Goal: Information Seeking & Learning: Learn about a topic

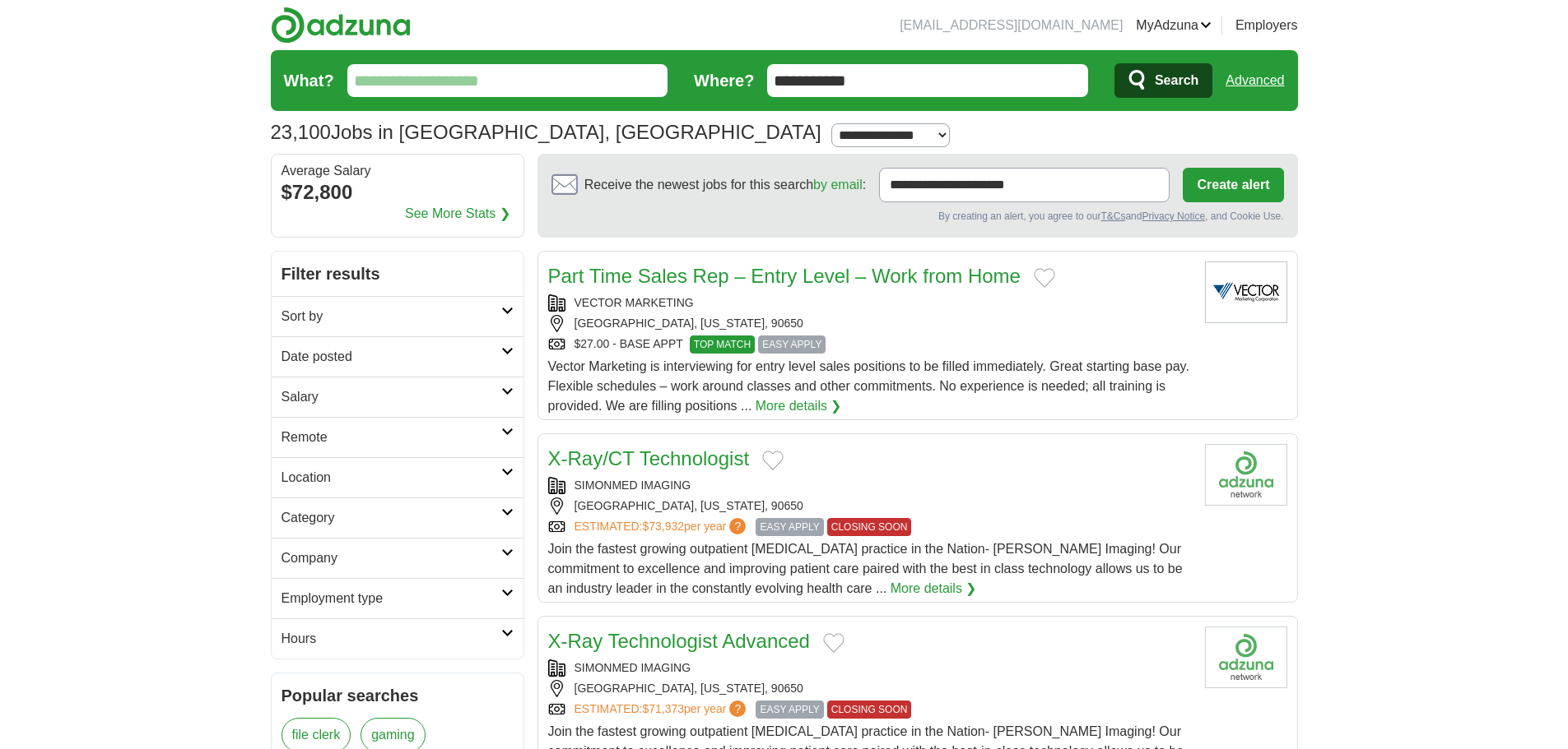
click at [507, 312] on icon at bounding box center [507, 311] width 12 height 9
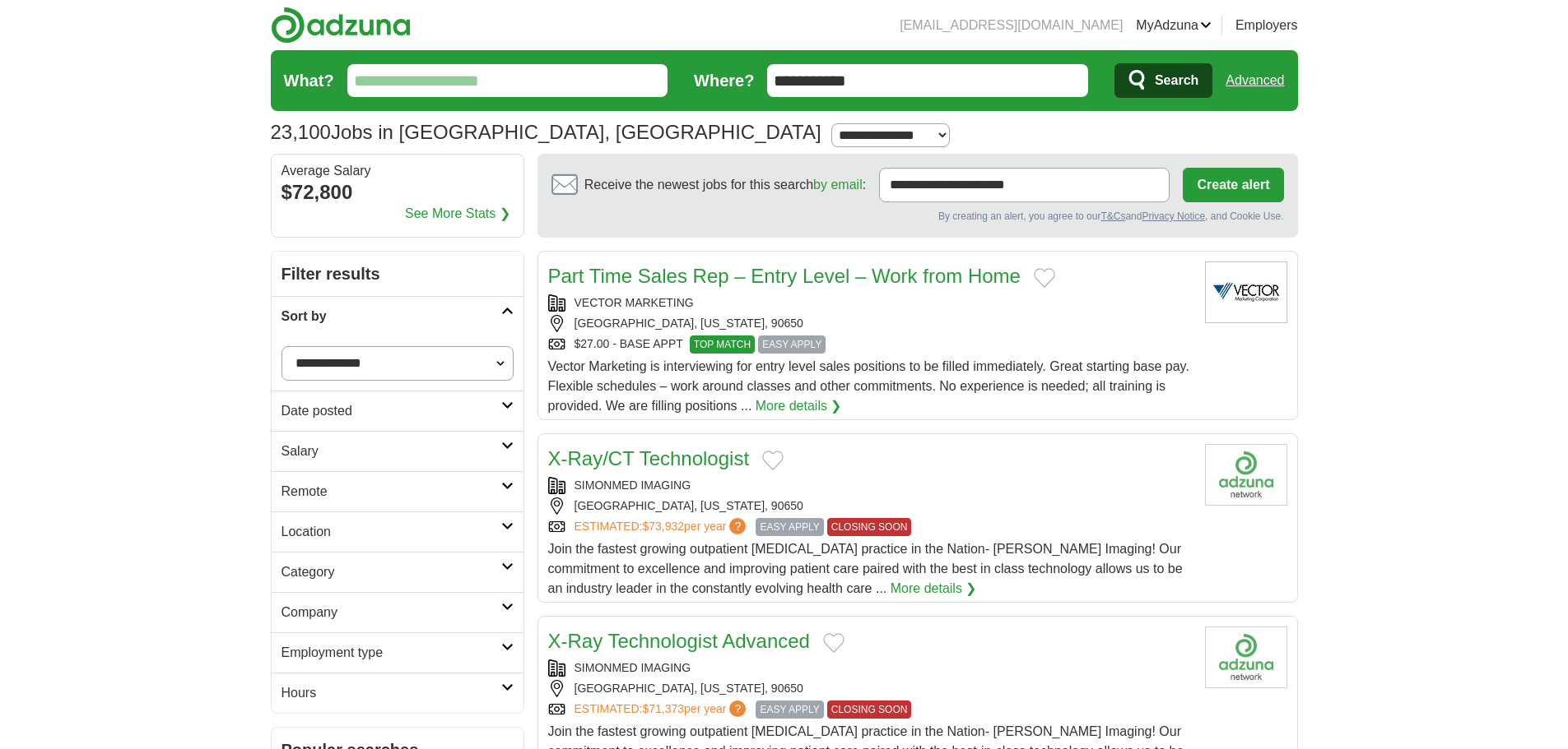
click at [507, 312] on icon at bounding box center [507, 311] width 12 height 9
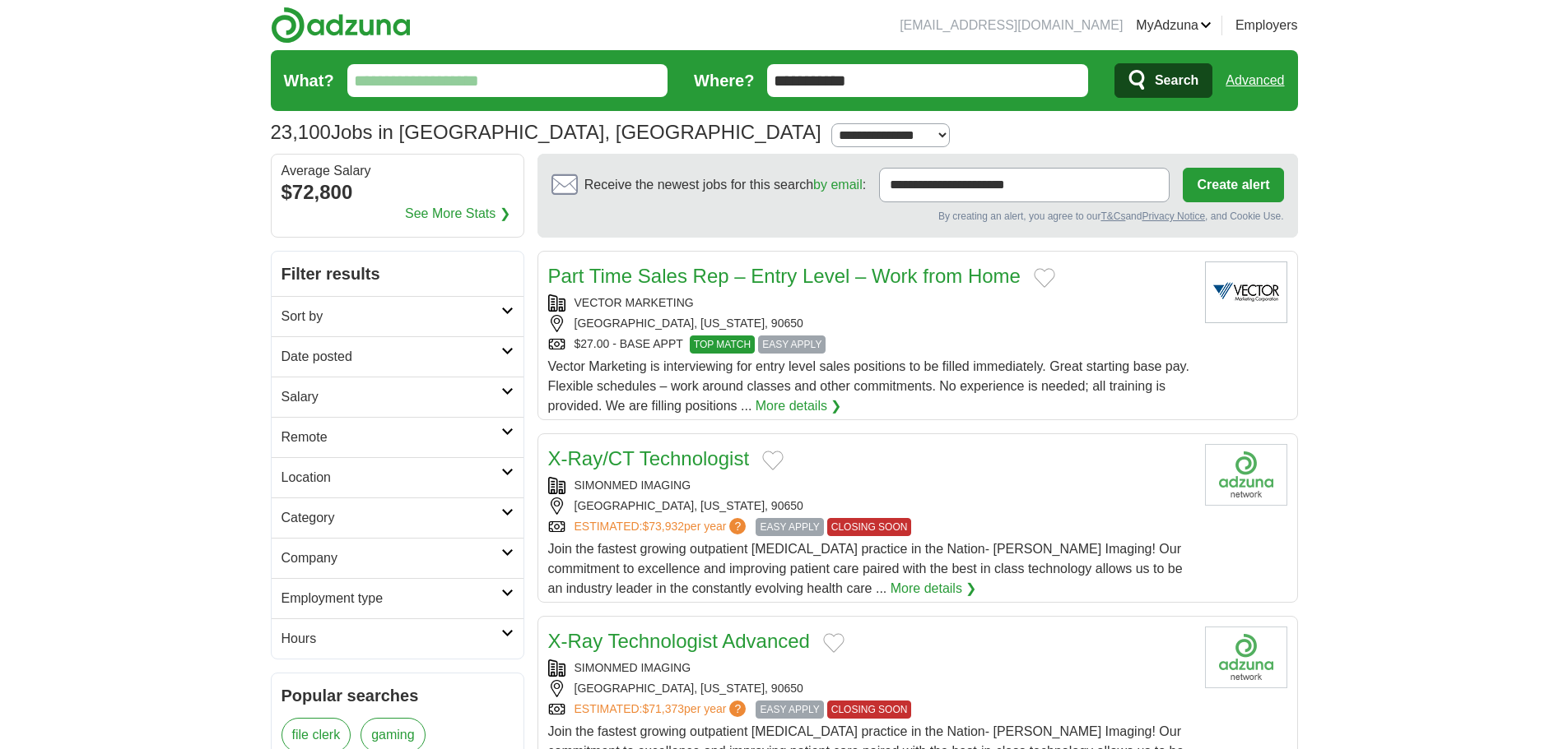
click at [504, 594] on icon at bounding box center [507, 593] width 12 height 9
click at [327, 634] on link "Permanent" at bounding box center [313, 638] width 64 height 14
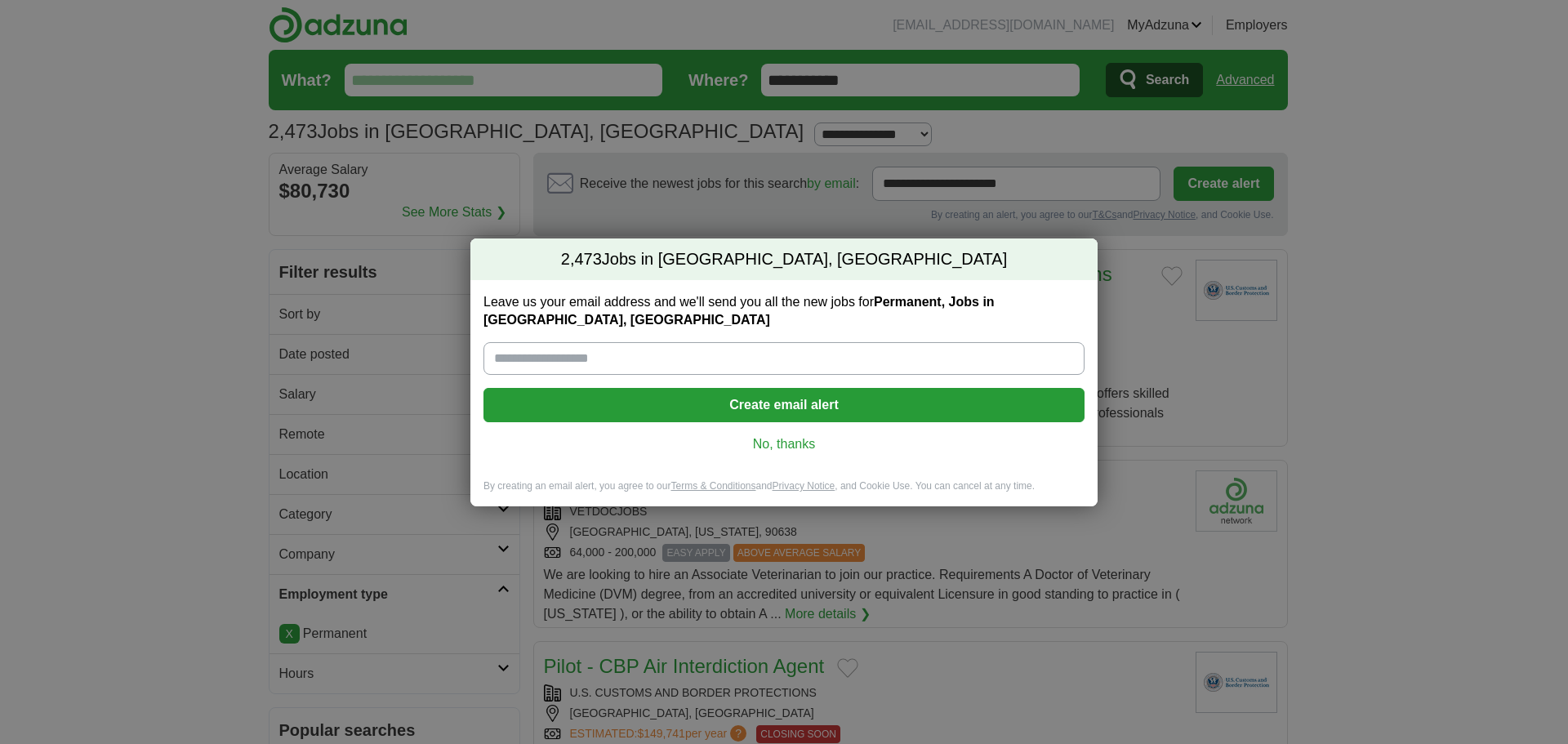
click at [799, 435] on link "No, thanks" at bounding box center [784, 444] width 575 height 18
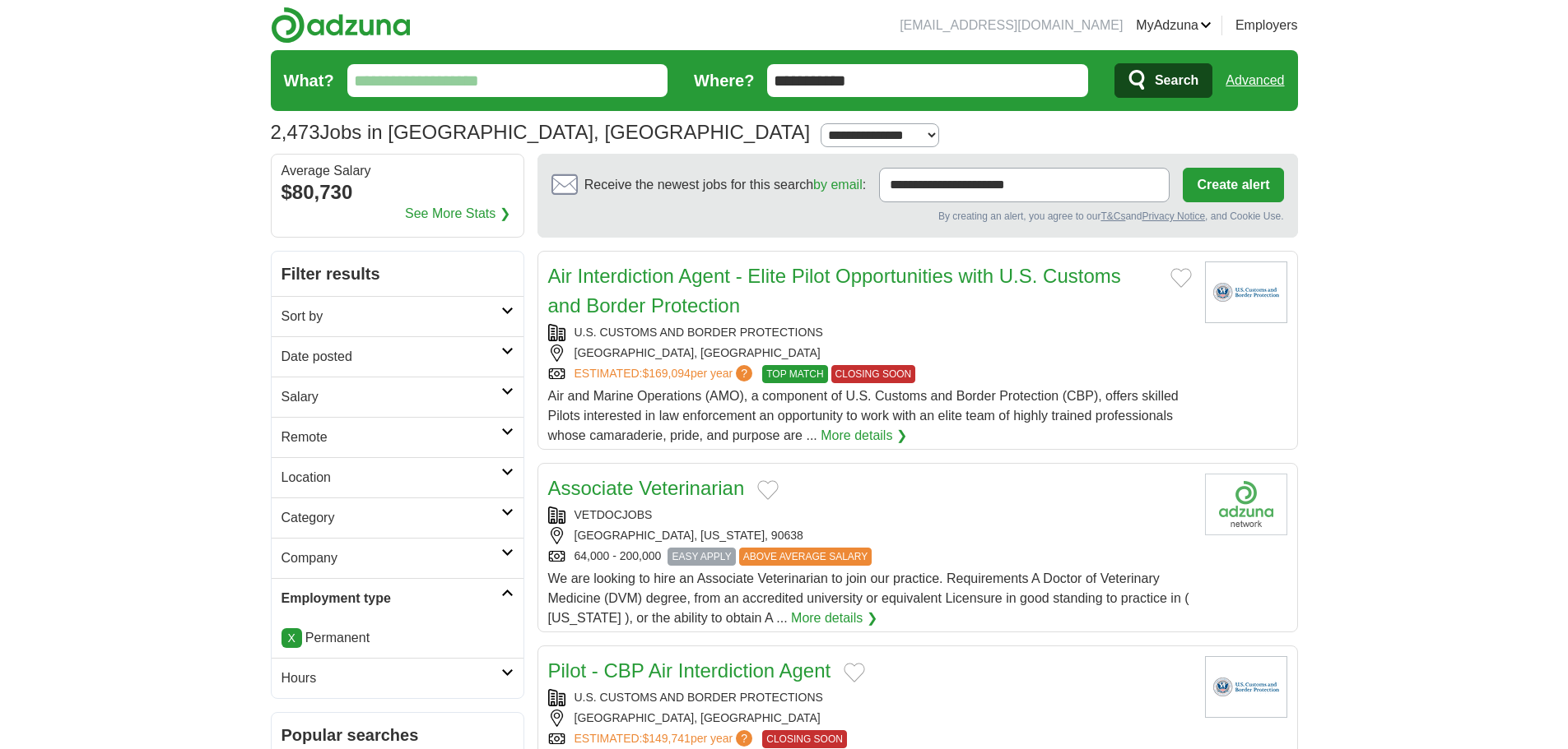
click at [503, 394] on icon at bounding box center [507, 392] width 12 height 9
click at [496, 442] on select "**********" at bounding box center [397, 444] width 232 height 34
select select "*****"
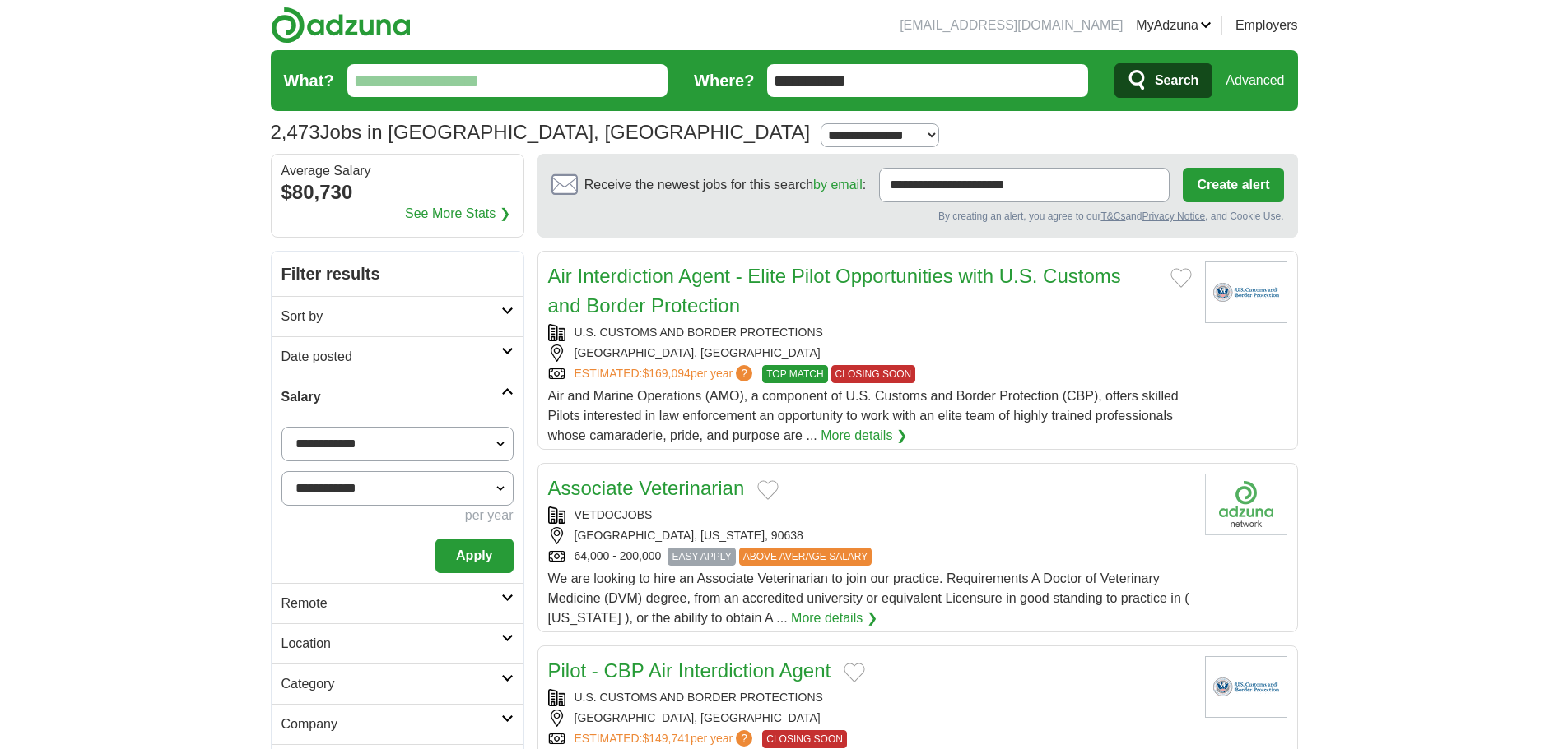
click at [476, 547] on button "Apply" at bounding box center [474, 556] width 77 height 34
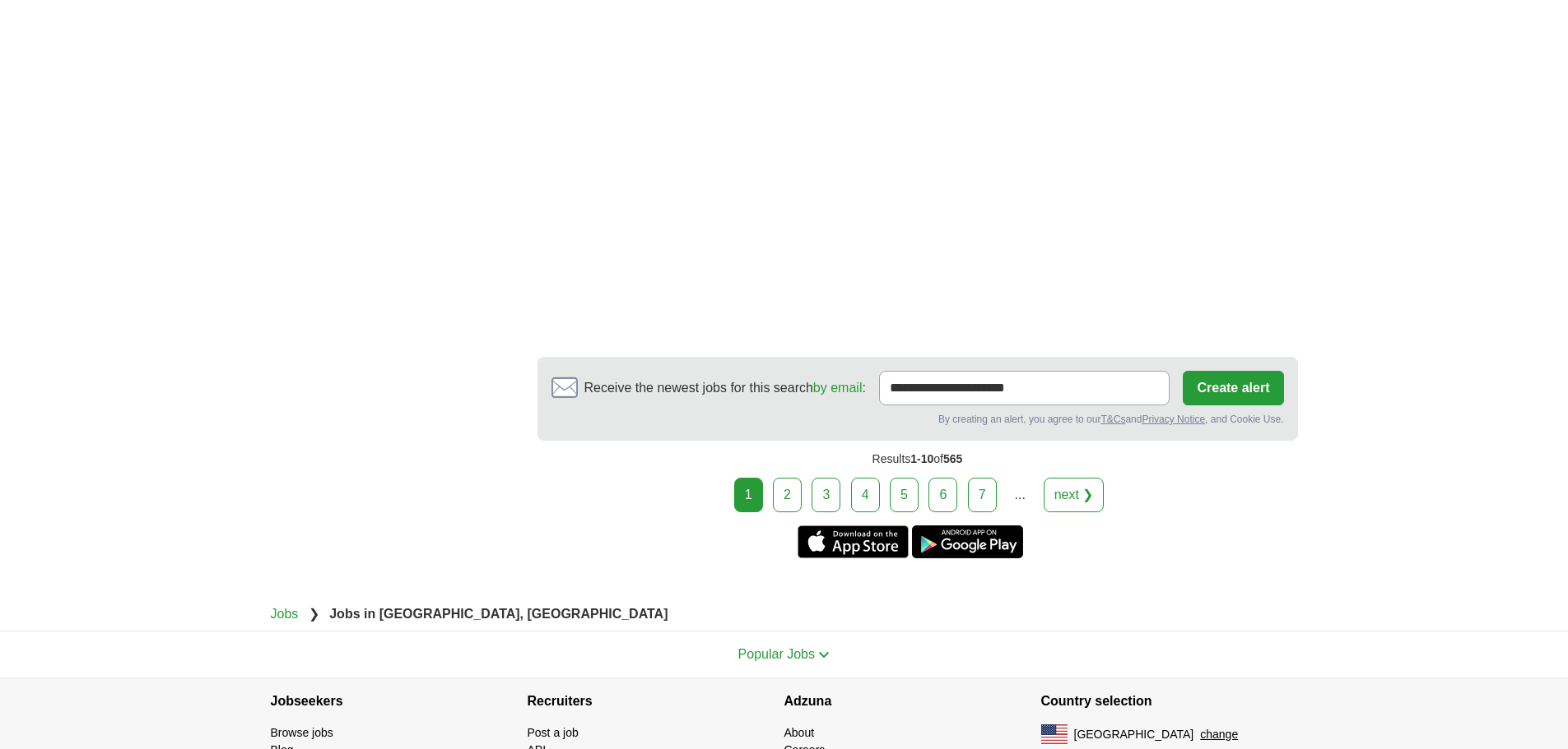
scroll to position [3008, 0]
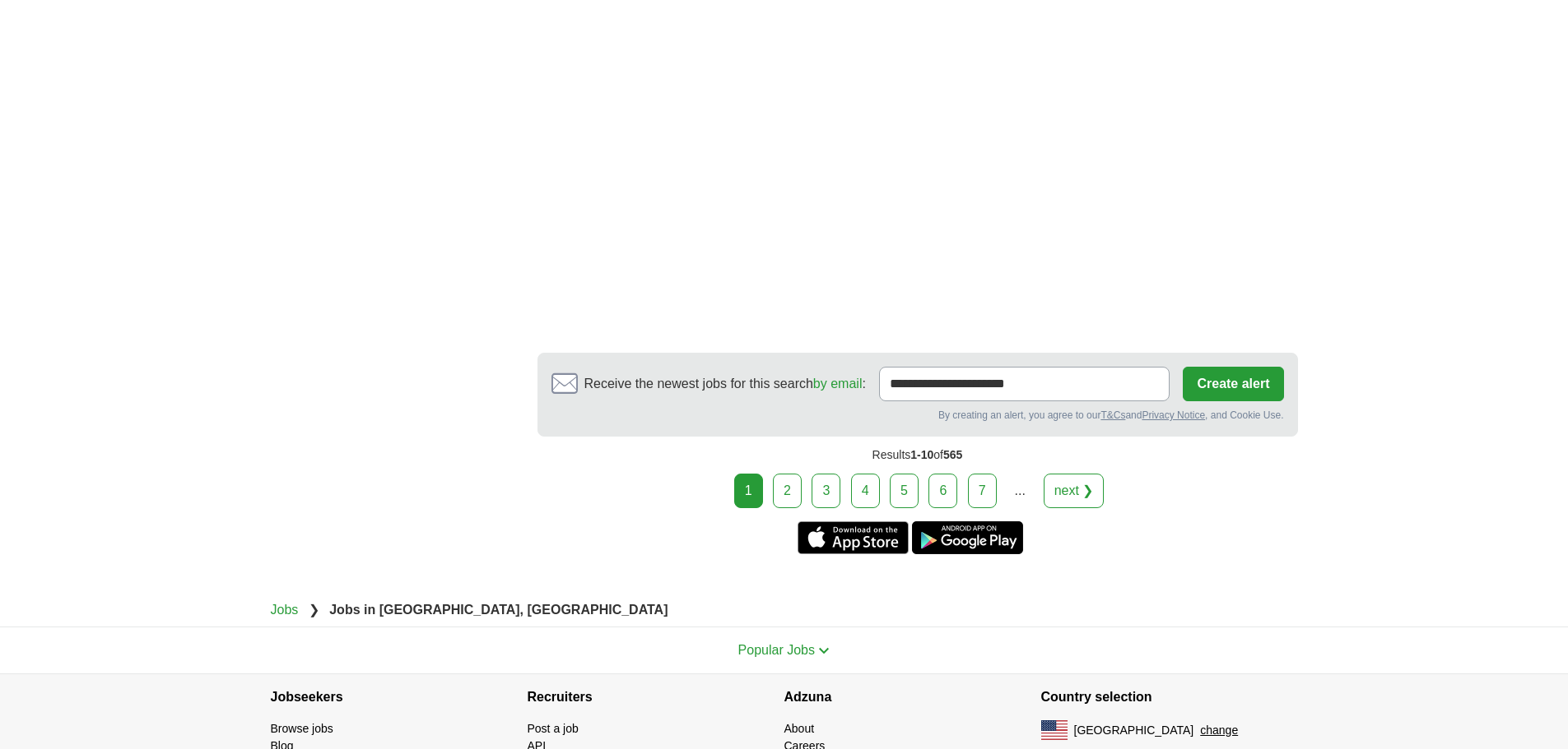
click at [784, 498] on link "2" at bounding box center [787, 490] width 29 height 34
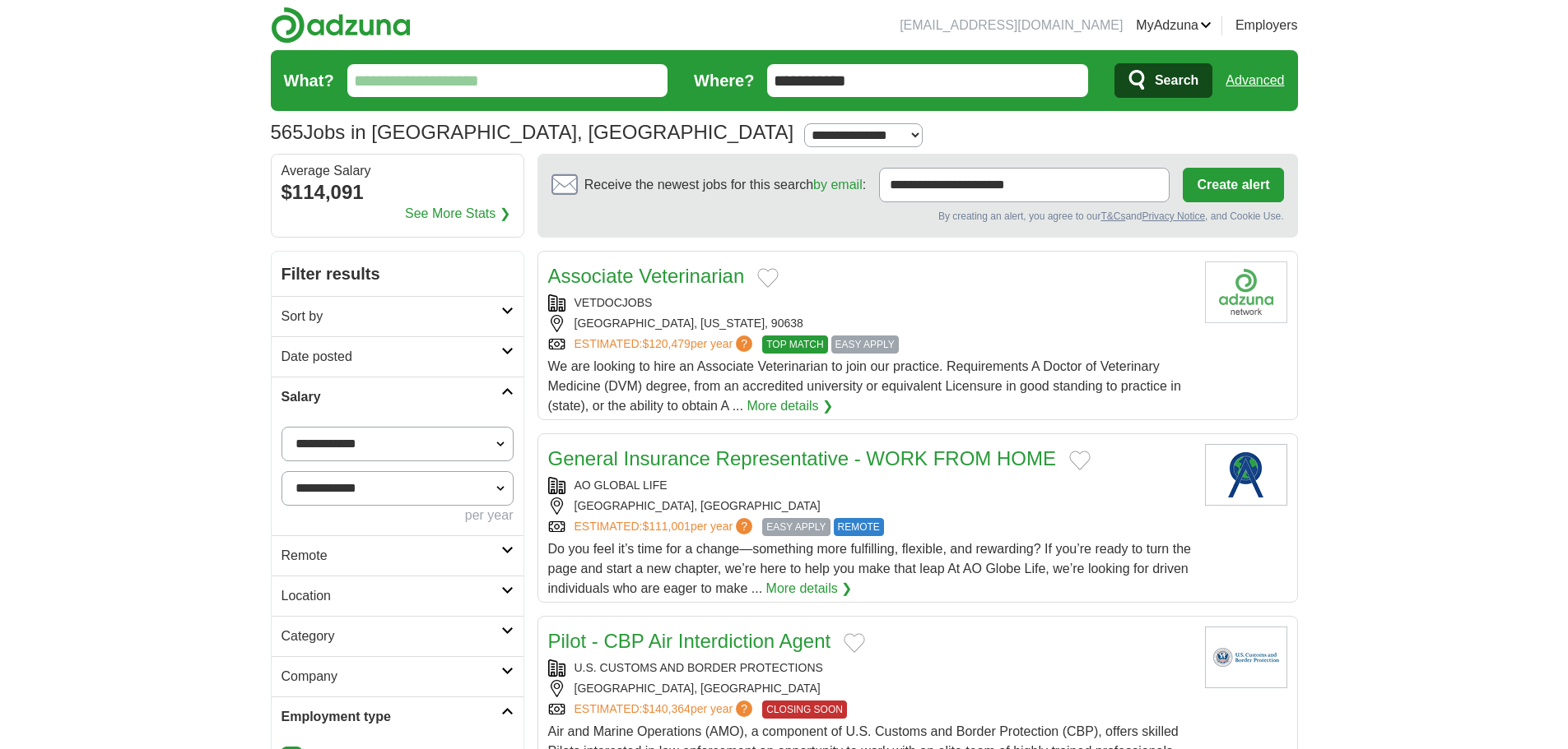
click at [508, 89] on input "What?" at bounding box center [507, 80] width 320 height 33
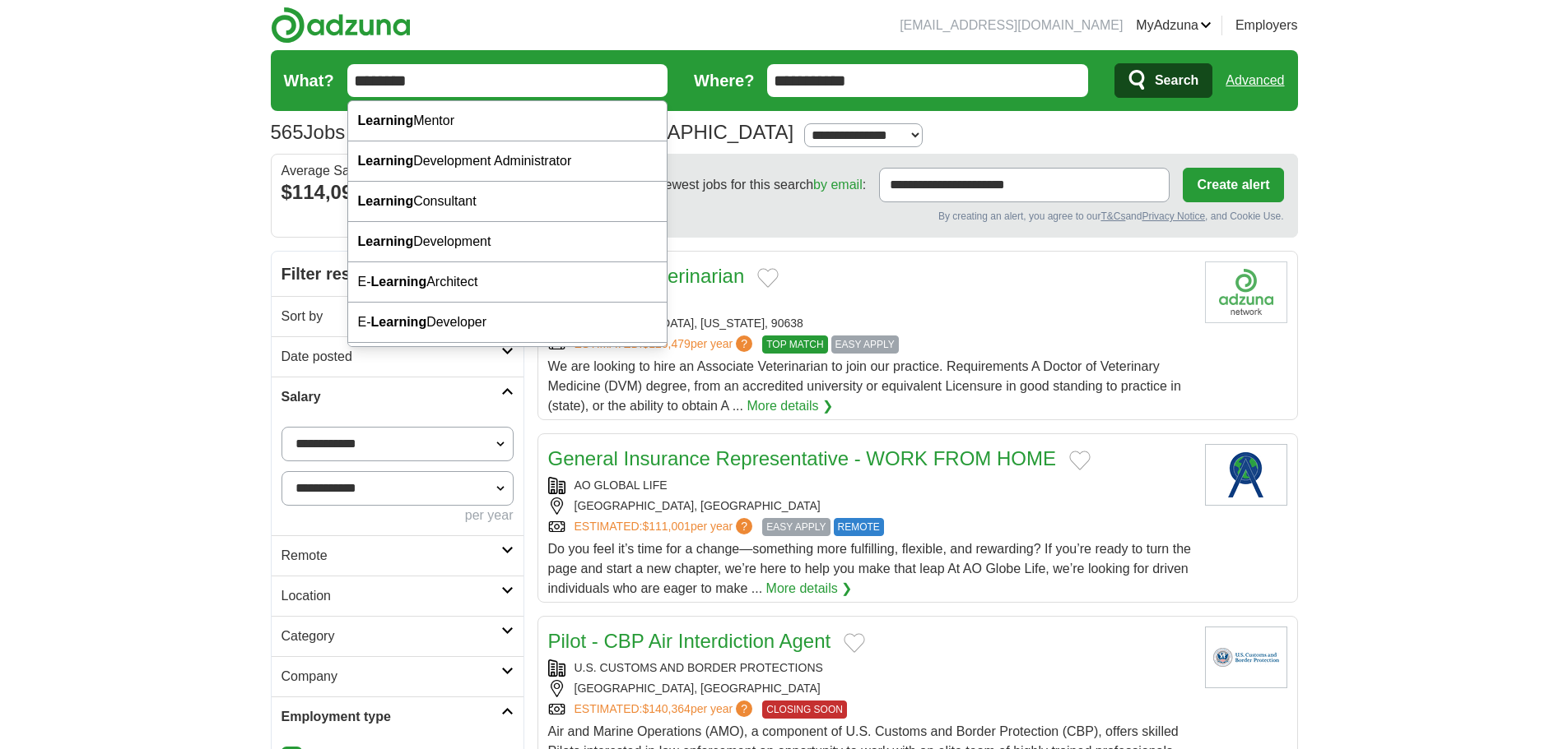
type input "********"
click at [1145, 76] on icon "submit" at bounding box center [1137, 81] width 20 height 23
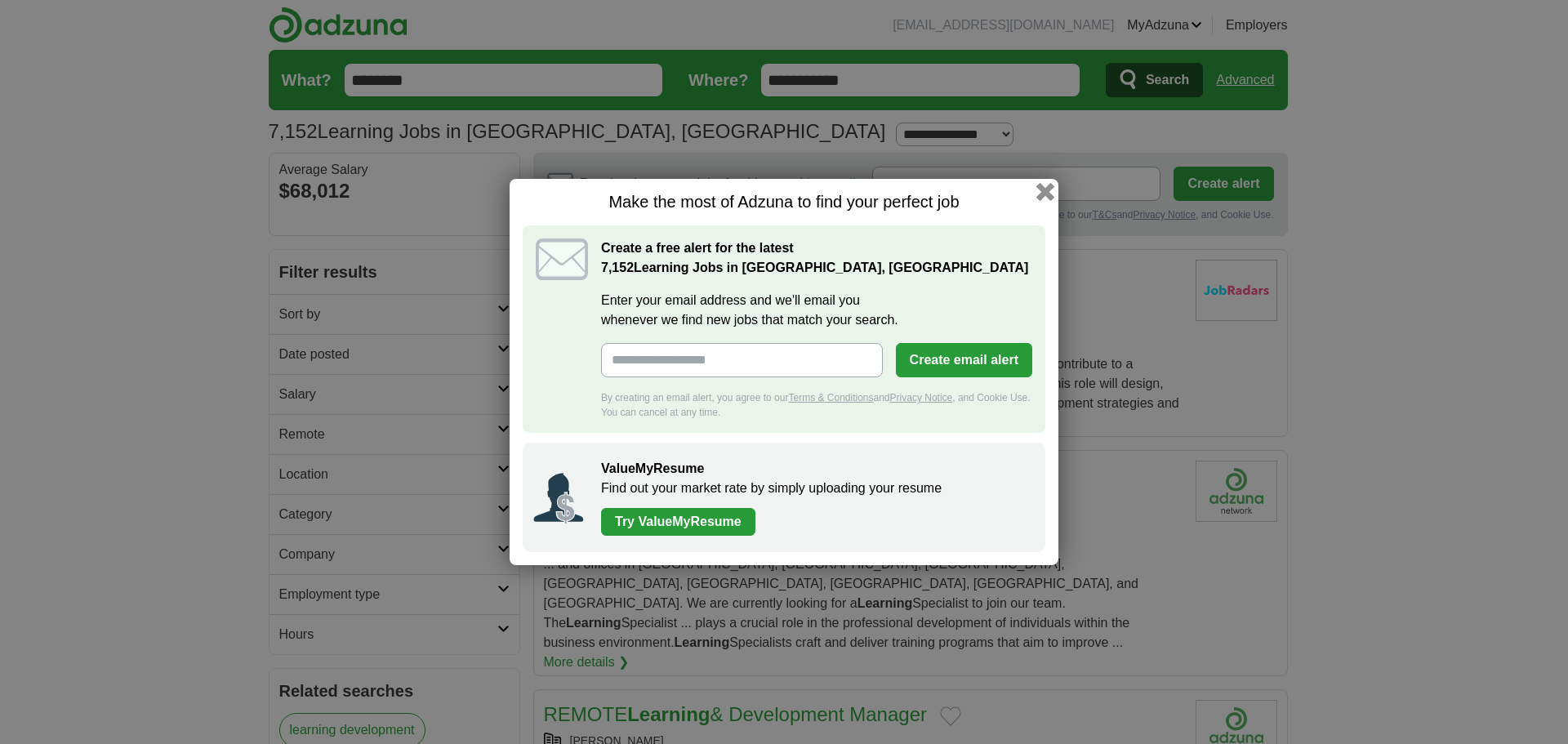
click at [1046, 188] on button "button" at bounding box center [1045, 192] width 18 height 18
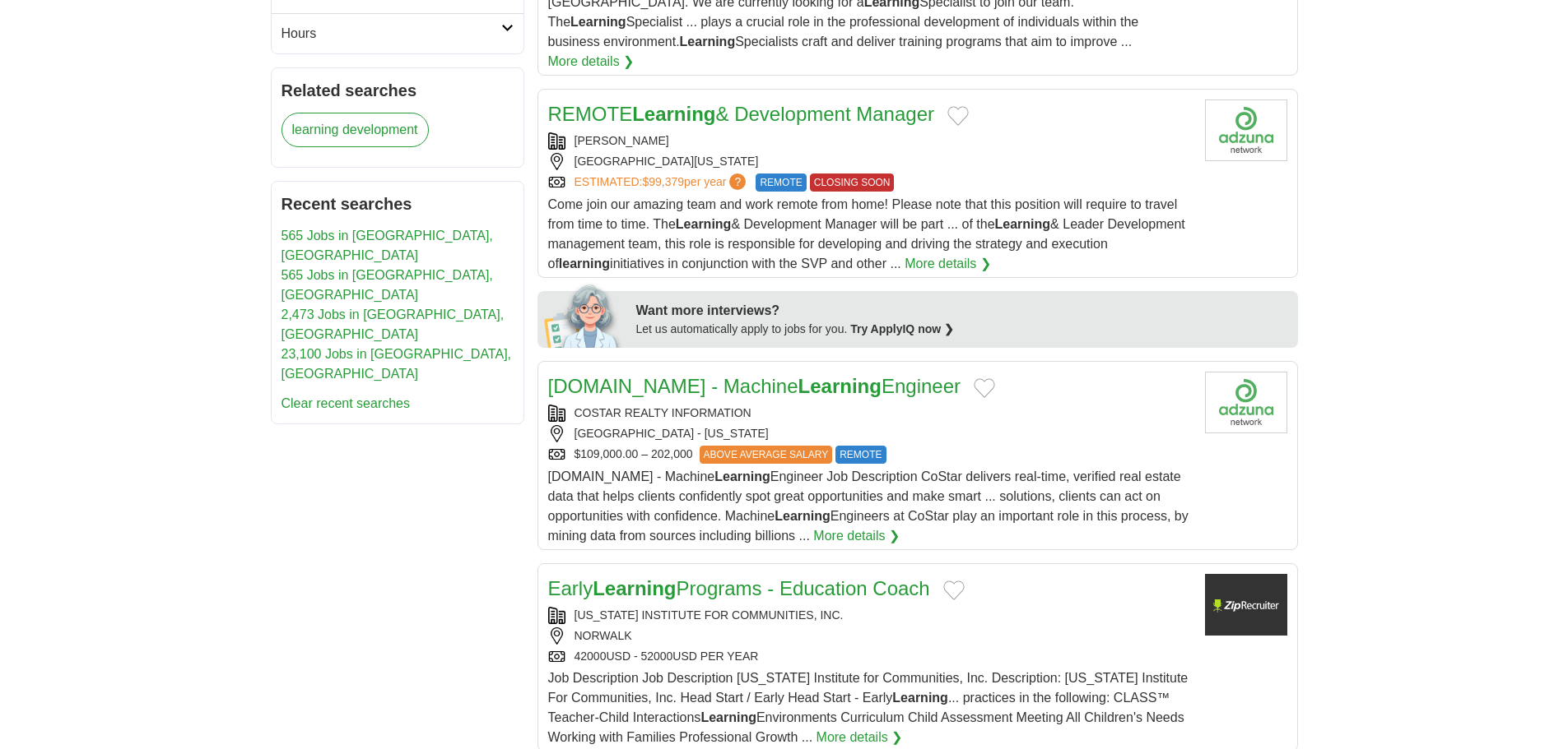
scroll to position [608, 0]
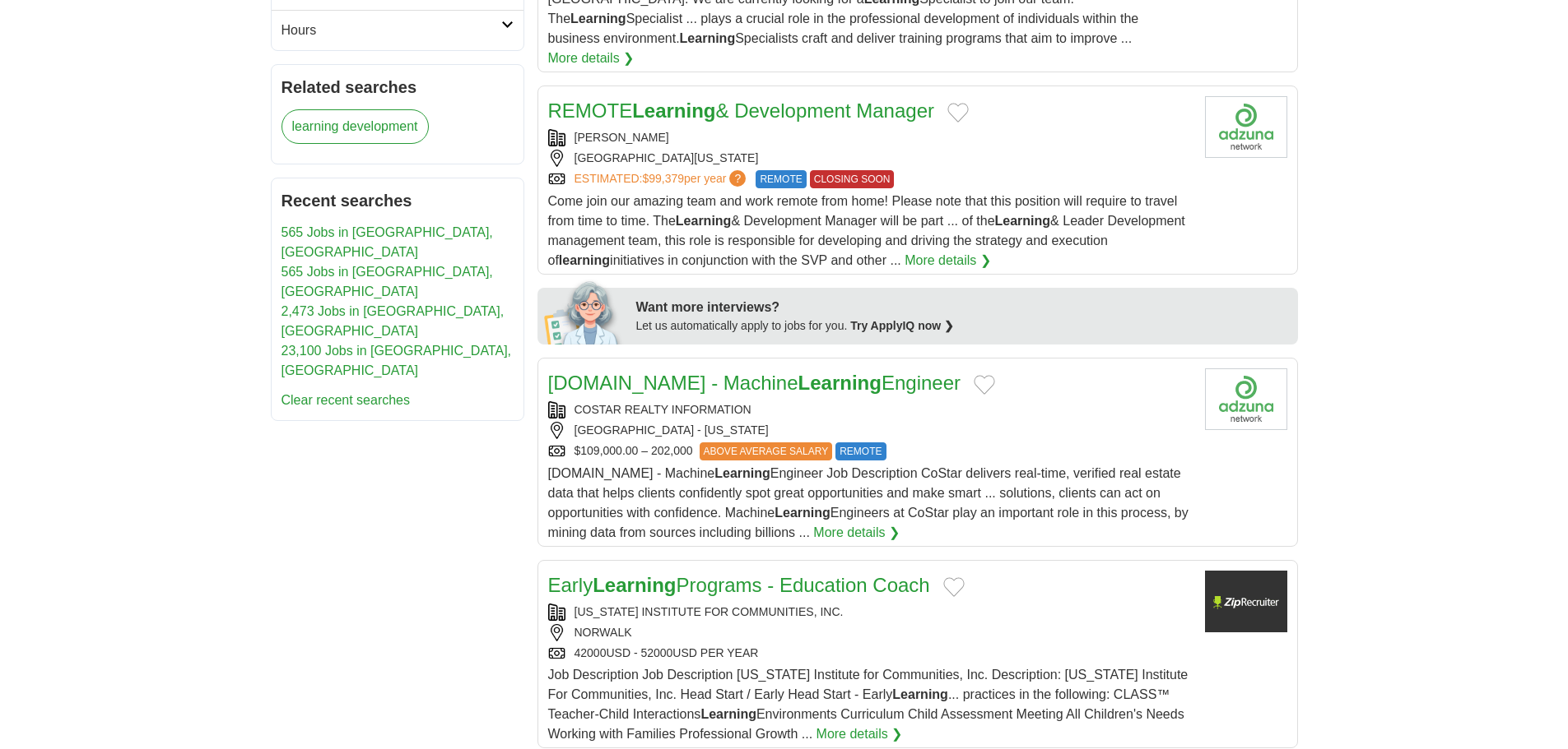
click at [918, 194] on span "Come join our amazing team and work remote from home! Please note that this pos…" at bounding box center [866, 230] width 637 height 73
